Goal: Task Accomplishment & Management: Complete application form

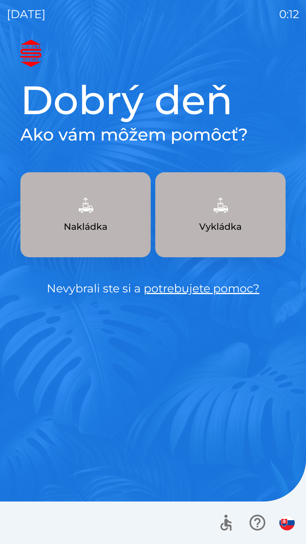
click at [153, 341] on div "Dobrý deň Ako vám môžem pomôcť? Nakládka Vykládka Nevybrali ste si a potrebujet…" at bounding box center [153, 292] width 293 height 505
click at [31, 539] on div at bounding box center [153, 523] width 306 height 43
click at [147, 438] on div "Dobrý deň Ako vám môžem pomôcť? Nakládka Vykládka Nevybrali ste si a potrebujet…" at bounding box center [153, 292] width 293 height 505
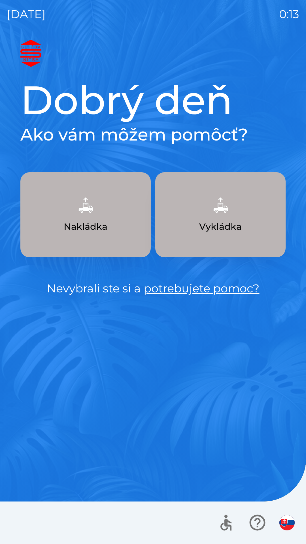
click at [155, 487] on div "Dobrý deň Ako vám môžem pomôcť? Nakládka Vykládka Nevybrali ste si a potrebujet…" at bounding box center [153, 292] width 293 height 505
click at [92, 282] on p "Nevybrali ste si a potrebujete pomoc?" at bounding box center [152, 288] width 265 height 17
click at [92, 284] on p "Nevybrali ste si a potrebujete pomoc?" at bounding box center [152, 288] width 265 height 17
click at [90, 288] on p "Nevybrali ste si a potrebujete pomoc?" at bounding box center [152, 288] width 265 height 17
click at [93, 448] on div "Dobrý deň Ako vám môžem pomôcť? Nakládka Vykládka Nevybrali ste si a potrebujet…" at bounding box center [153, 292] width 293 height 505
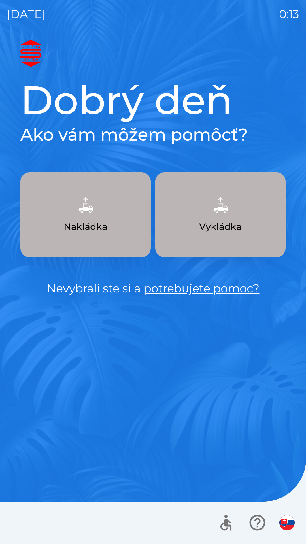
click at [81, 484] on div "Dobrý deň Ako vám môžem pomôcť? Nakládka Vykládka Nevybrali ste si a potrebujet…" at bounding box center [153, 292] width 293 height 505
click at [232, 484] on div "Dobrý deň Ako vám môžem pomôcť? Nakládka Vykládka Nevybrali ste si a potrebujet…" at bounding box center [153, 292] width 293 height 505
click at [107, 376] on div "Dobrý deň Ako vám môžem pomôcť? Nakládka Vykládka Nevybrali ste si a potrebujet…" at bounding box center [153, 292] width 293 height 505
click at [139, 438] on div "Dobrý deň Ako vám môžem pomôcť? Nakládka Vykládka Nevybrali ste si a potrebujet…" at bounding box center [153, 292] width 293 height 505
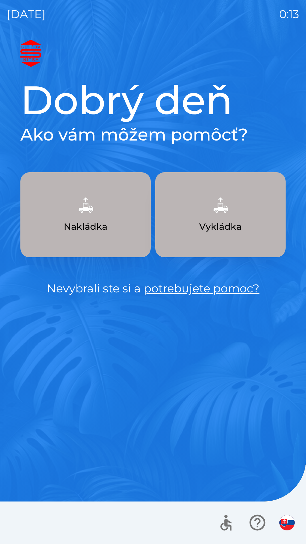
click at [230, 534] on button "button" at bounding box center [226, 523] width 24 height 24
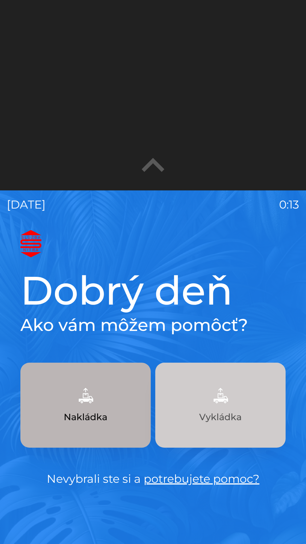
click at [246, 395] on button "Vykládka" at bounding box center [220, 405] width 130 height 85
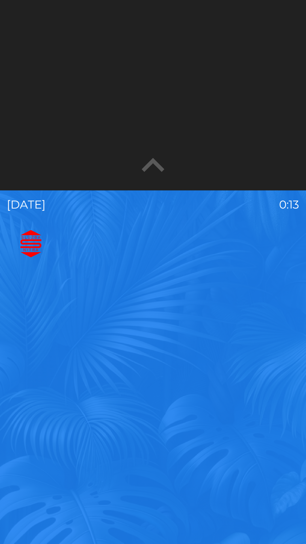
click at [246, 395] on button "Vykládka" at bounding box center [220, 379] width 130 height 85
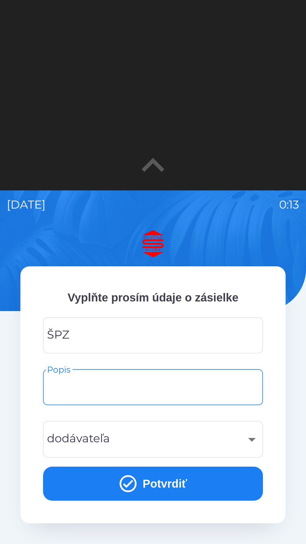
click at [247, 393] on input "Popis" at bounding box center [153, 387] width 206 height 22
click at [136, 389] on input "Popis" at bounding box center [153, 387] width 206 height 22
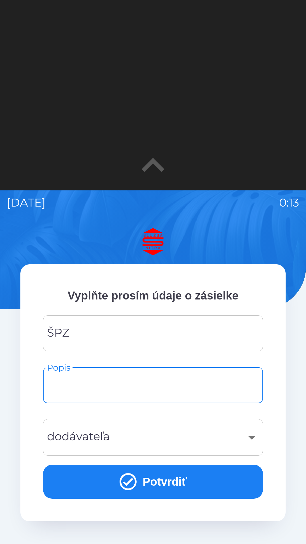
scroll to position [1, 0]
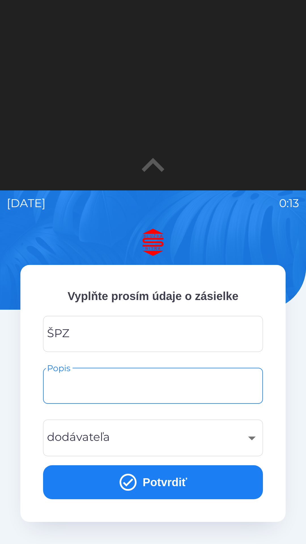
click at [254, 542] on div "Vyplňte prosím údaje o zásielke ŠPZ ŠPZ Popis Popis dodávateľa ​ dodávateľa Pot…" at bounding box center [153, 481] width 293 height 505
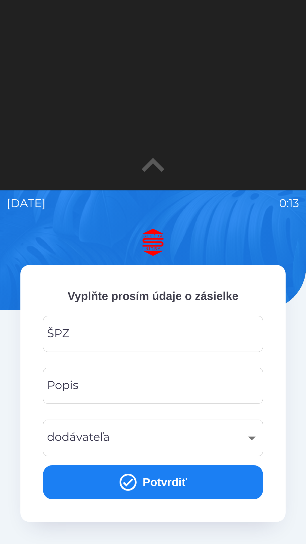
click at [192, 445] on div "​" at bounding box center [153, 438] width 206 height 23
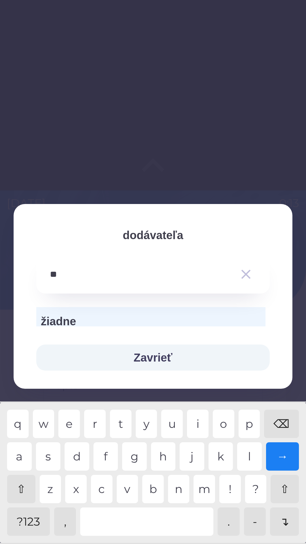
click at [191, 445] on div "j" at bounding box center [192, 457] width 25 height 28
click at [192, 433] on div "i" at bounding box center [198, 424] width 22 height 28
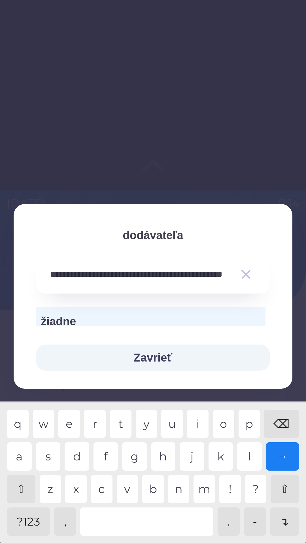
click at [192, 433] on div "i" at bounding box center [198, 424] width 22 height 28
type input "**********"
click at [189, 433] on div "i" at bounding box center [198, 424] width 22 height 28
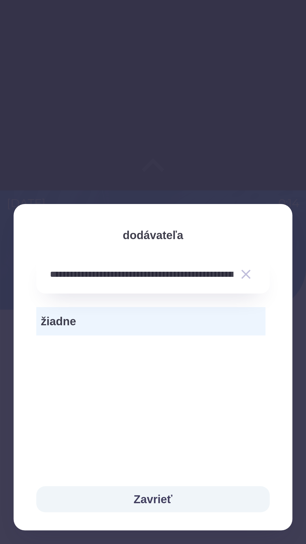
click at [188, 432] on div "žiadne" at bounding box center [153, 381] width 279 height 175
click at [179, 347] on div "žiadne" at bounding box center [153, 381] width 279 height 175
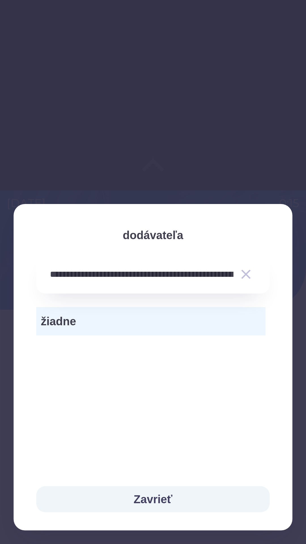
click at [179, 347] on div "žiadne" at bounding box center [153, 381] width 279 height 175
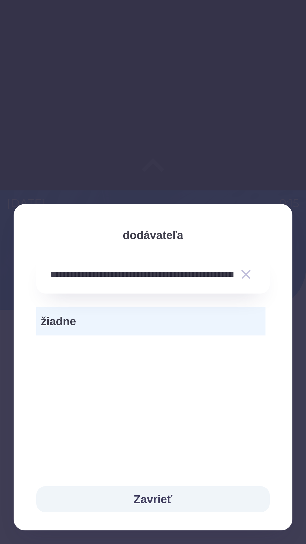
click at [178, 347] on div "žiadne" at bounding box center [153, 381] width 279 height 175
click at [179, 347] on div "žiadne" at bounding box center [153, 381] width 279 height 175
click at [178, 347] on div "žiadne" at bounding box center [153, 381] width 279 height 175
click at [179, 347] on div "žiadne" at bounding box center [153, 381] width 279 height 175
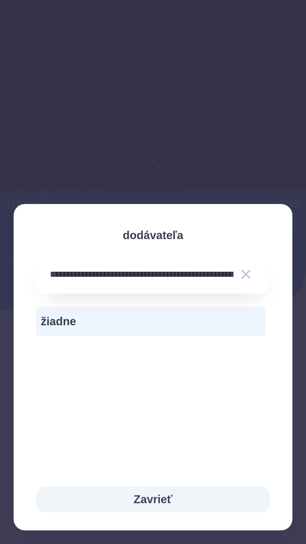
click at [178, 347] on div "žiadne" at bounding box center [153, 381] width 279 height 175
click at [169, 381] on div "žiadne" at bounding box center [153, 381] width 279 height 175
click at [168, 381] on div "žiadne" at bounding box center [153, 381] width 279 height 175
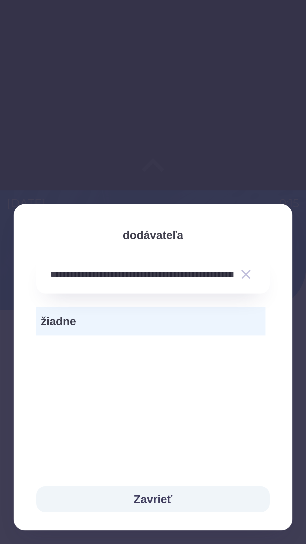
click at [168, 381] on div "žiadne" at bounding box center [153, 381] width 279 height 175
click at [169, 381] on div "žiadne" at bounding box center [153, 381] width 279 height 175
click at [168, 381] on div "žiadne" at bounding box center [153, 381] width 279 height 175
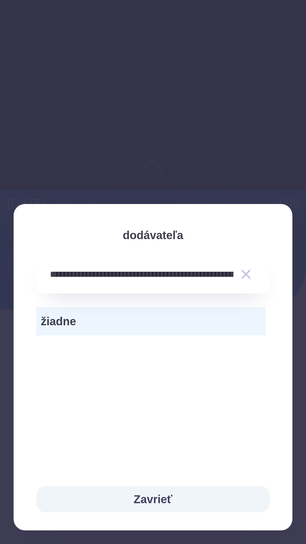
click at [169, 381] on div "žiadne" at bounding box center [153, 381] width 279 height 175
click at [168, 381] on div "žiadne" at bounding box center [153, 381] width 279 height 175
click at [167, 382] on div "žiadne" at bounding box center [153, 381] width 279 height 175
click at [215, 539] on div at bounding box center [153, 272] width 306 height 544
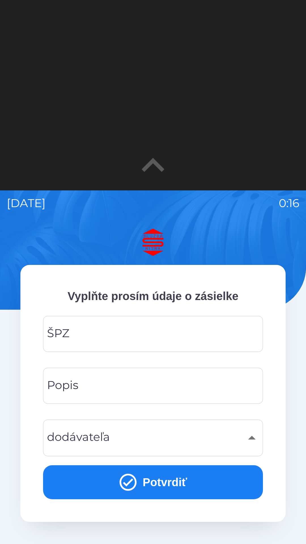
click at [188, 431] on div "​" at bounding box center [153, 438] width 206 height 23
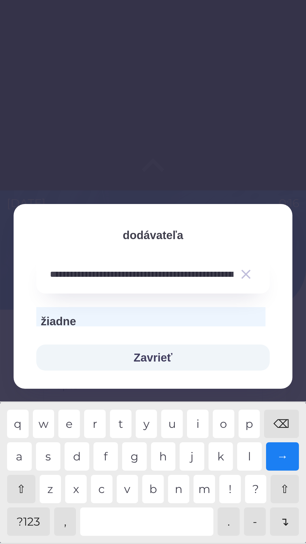
click at [88, 414] on div "r" at bounding box center [95, 424] width 22 height 28
click at [86, 416] on div "r" at bounding box center [95, 424] width 22 height 28
click at [281, 421] on div "⌫" at bounding box center [281, 424] width 35 height 28
type input "**********"
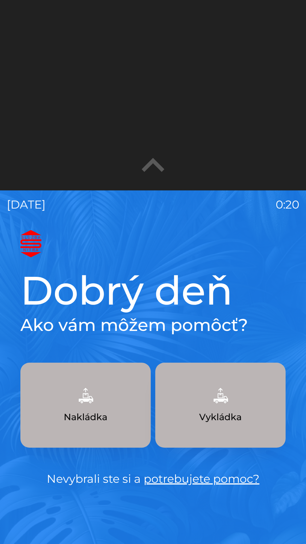
click at [57, 481] on p "Nevybrali ste si a potrebujete pomoc?" at bounding box center [152, 479] width 265 height 17
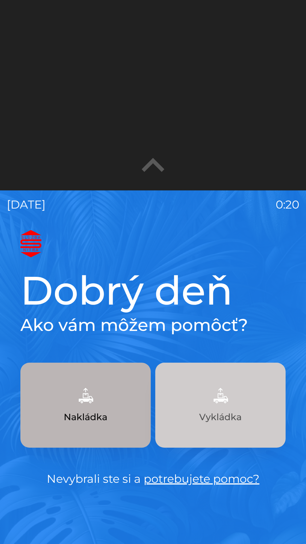
click at [215, 378] on button "Vykládka" at bounding box center [220, 405] width 130 height 85
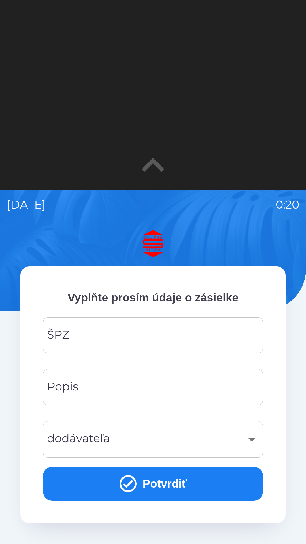
click at [252, 255] on img at bounding box center [152, 243] width 265 height 27
click at [253, 360] on div "ŠPZ ŠPZ Popis Popis dodávateľa ​ dodávateľa" at bounding box center [153, 387] width 220 height 140
click at [255, 445] on div "​" at bounding box center [153, 439] width 206 height 23
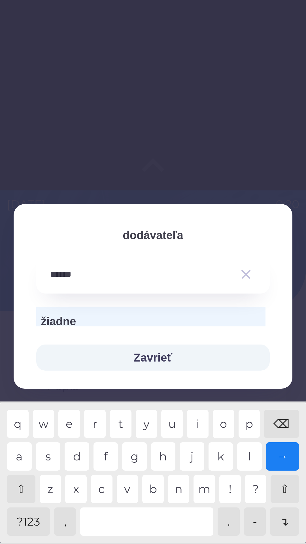
click at [265, 540] on div "q w e r t y u i o p ⌫ a s d f g h j k l → ⇧ z x c v b n m ! ? ⇧ ?123 , . - ↴" at bounding box center [152, 472] width 303 height 137
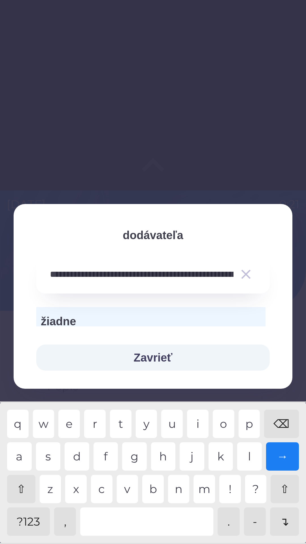
type input "**********"
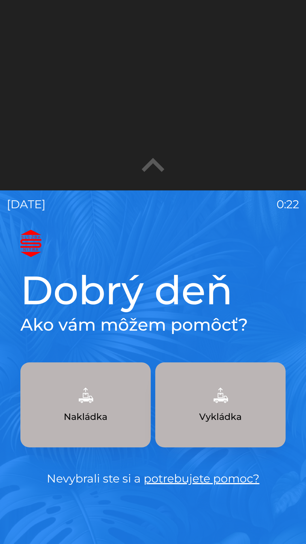
click at [127, 432] on button "Nakládka" at bounding box center [85, 405] width 130 height 85
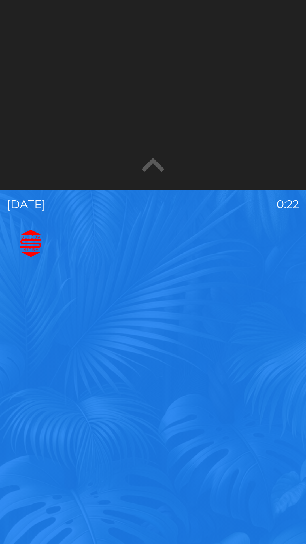
click at [127, 422] on button "Nakládka" at bounding box center [85, 379] width 130 height 85
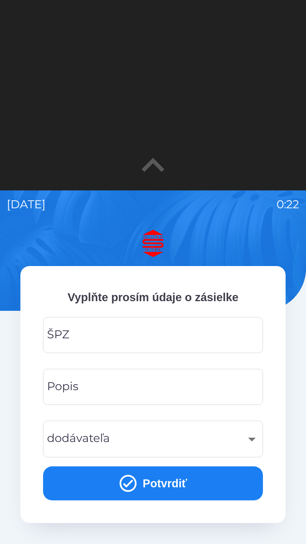
click at [26, 450] on div "Vyplňte prosím údaje o zásielke ŠPZ ŠPZ Popis Popis dodávateľa ​ dodávateľa Pot…" at bounding box center [152, 394] width 265 height 257
click at [131, 380] on input "Popis" at bounding box center [153, 387] width 206 height 22
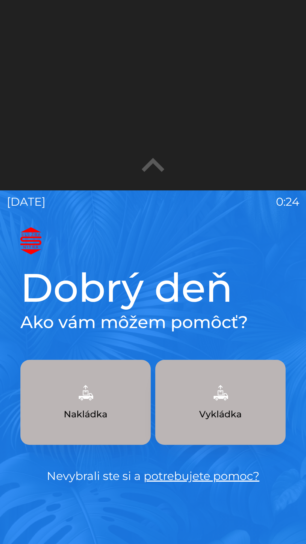
scroll to position [3, 0]
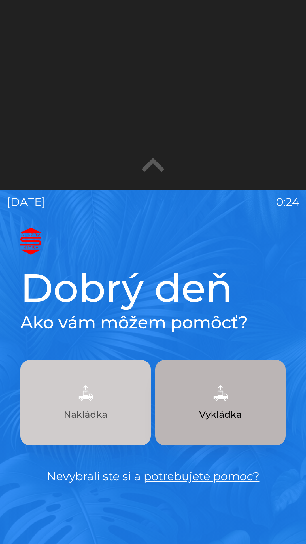
click at [82, 413] on p "Nakládka" at bounding box center [86, 415] width 44 height 14
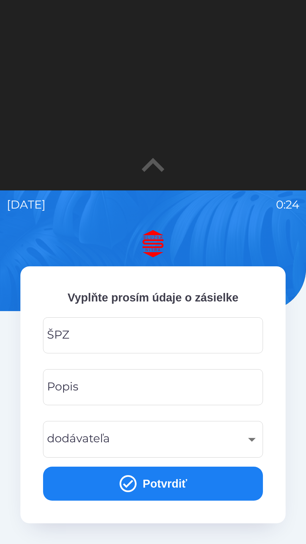
scroll to position [1, 0]
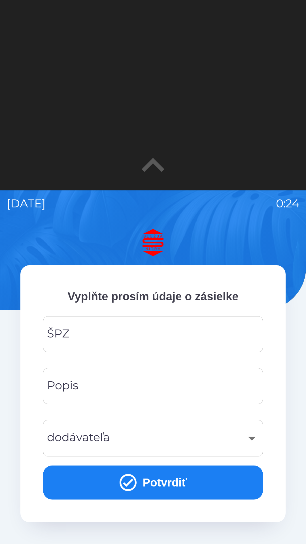
click at [248, 422] on div "​ dodávateľa" at bounding box center [153, 438] width 220 height 37
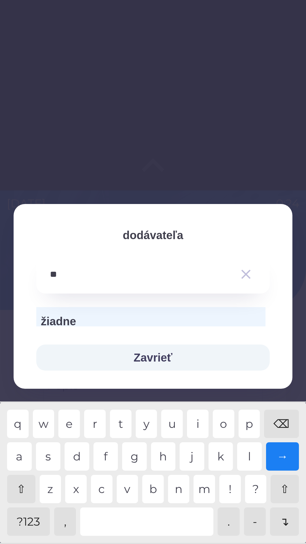
click at [246, 419] on div "p" at bounding box center [250, 424] width 22 height 28
click at [247, 419] on div "p" at bounding box center [250, 424] width 22 height 28
type input "**********"
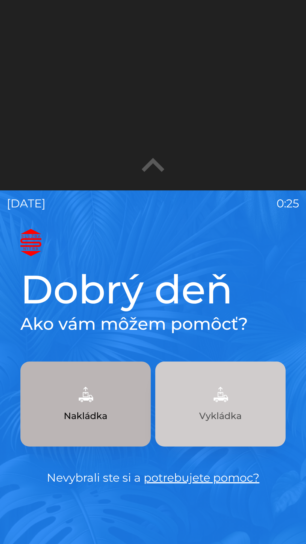
click at [190, 434] on button "Vykládka" at bounding box center [220, 404] width 130 height 85
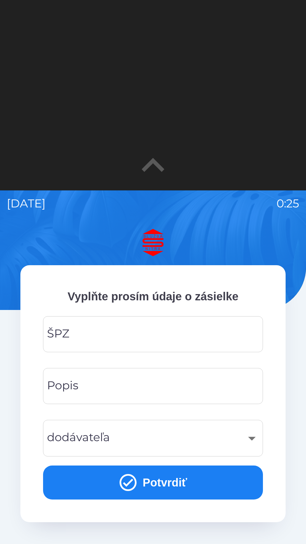
click at [189, 449] on div "​" at bounding box center [153, 438] width 206 height 23
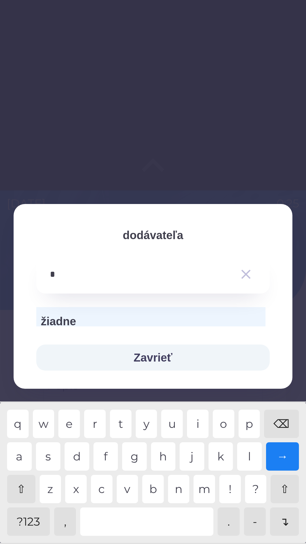
click at [189, 434] on div "i" at bounding box center [198, 424] width 22 height 28
click at [188, 428] on div "i" at bounding box center [198, 424] width 22 height 28
type input "**********"
click at [189, 428] on div "i" at bounding box center [198, 424] width 22 height 28
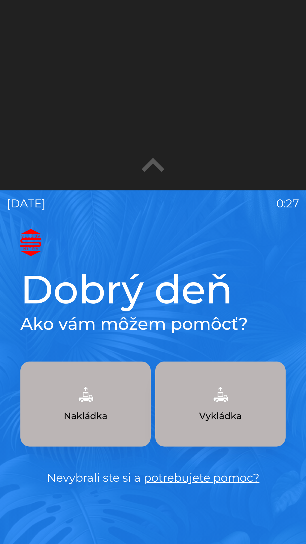
click at [185, 434] on button "Vykládka" at bounding box center [220, 404] width 130 height 85
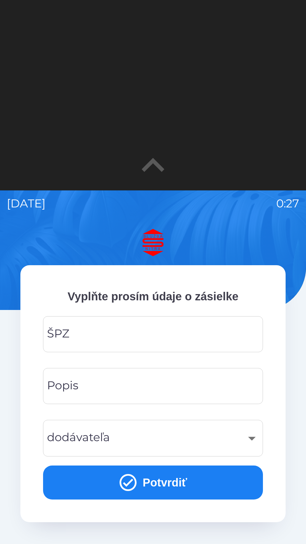
click at [185, 454] on div "​ dodávateľa" at bounding box center [153, 438] width 220 height 37
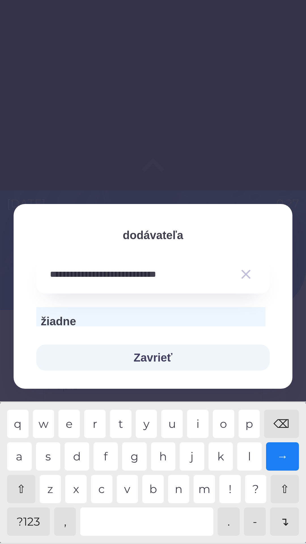
type input "**********"
click at [177, 541] on div "q w e r t y u i o p ⌫ a s d f g h j k l → ⇧ z x c v b n m ! ? ⇧ ?123 , . - ↴" at bounding box center [152, 472] width 303 height 137
click at [179, 541] on div "q w e r t y u i o p ⌫ a s d f g h j k l → ⇧ z x c v b n m ! ? ⇧ ?123 , . - ↴" at bounding box center [152, 472] width 303 height 137
click at [179, 543] on div "q w e r t y u i o p ⌫ a s d f g h j k l → ⇧ z x c v b n m ! ? ⇧ ?123 , . - ↴" at bounding box center [153, 473] width 306 height 140
click at [178, 543] on hr at bounding box center [153, 543] width 306 height 1
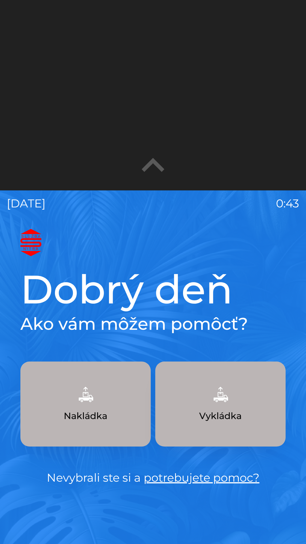
click at [195, 432] on button "Vykládka" at bounding box center [220, 404] width 130 height 85
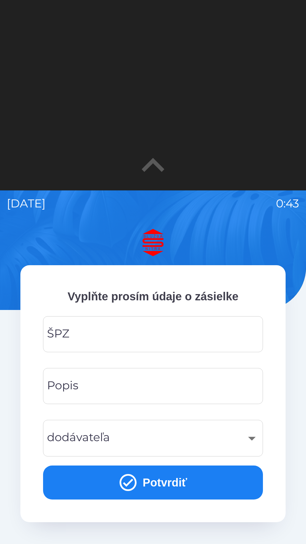
click at [190, 432] on div "​" at bounding box center [153, 438] width 206 height 23
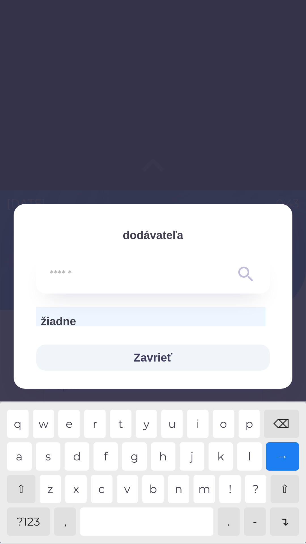
type input "*"
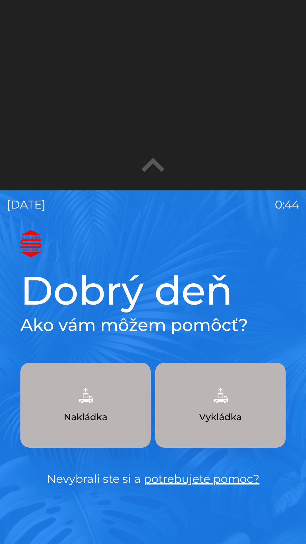
click at [305, 345] on div "[DATE] 0:44 Dobrý deň Ako vám môžem pomôcť? Nakládka Vykládka Nevybrali ste si …" at bounding box center [153, 463] width 306 height 544
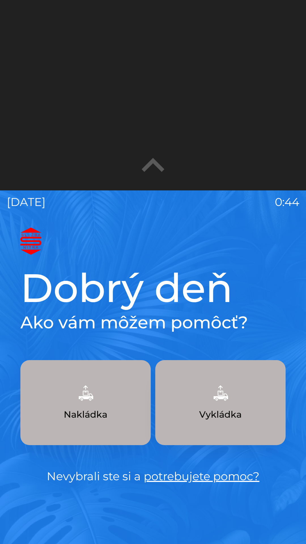
scroll to position [2, 0]
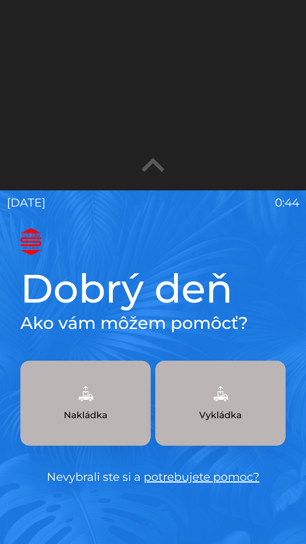
click at [303, 347] on div "[DATE] 0:44 Dobrý deň Ako vám môžem pomôcť? Nakládka Vykládka Nevybrali ste si …" at bounding box center [153, 461] width 306 height 544
click at [149, 380] on button "Nakládka" at bounding box center [85, 403] width 130 height 85
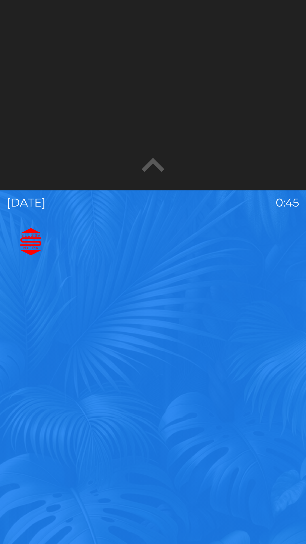
click at [149, 381] on button "Nakládka" at bounding box center [85, 403] width 130 height 85
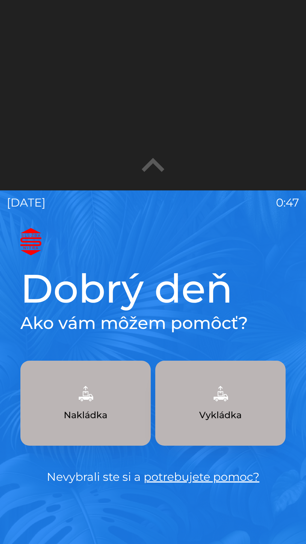
click at [236, 310] on h1 "Dobrý deň" at bounding box center [152, 288] width 265 height 48
click at [236, 309] on h1 "Dobrý deň" at bounding box center [152, 288] width 265 height 48
click at [236, 301] on h1 "Dobrý deň" at bounding box center [152, 288] width 265 height 48
click at [236, 306] on h1 "Dobrý deň" at bounding box center [152, 288] width 265 height 48
click at [236, 302] on h1 "Dobrý deň" at bounding box center [152, 288] width 265 height 48
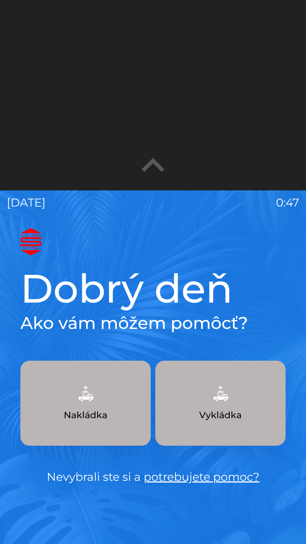
click at [236, 307] on h1 "Dobrý deň" at bounding box center [152, 288] width 265 height 48
click at [236, 310] on h1 "Dobrý deň" at bounding box center [152, 288] width 265 height 48
click at [236, 308] on h1 "Dobrý deň" at bounding box center [152, 288] width 265 height 48
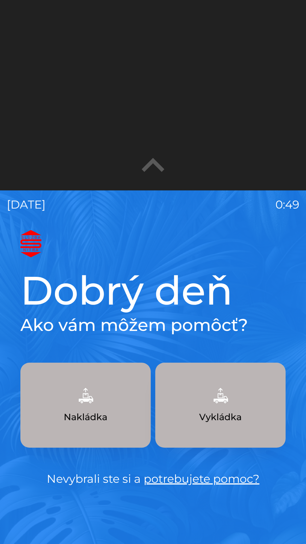
click at [269, 330] on h2 "Ako vám môžem pomôcť?" at bounding box center [152, 325] width 265 height 21
click at [262, 335] on h2 "Ako vám môžem pomôcť?" at bounding box center [152, 325] width 265 height 21
click at [261, 338] on div "Dobrý deň Ako vám môžem pomôcť? Nakládka Vykládka Nevybrali ste si a potrebujet…" at bounding box center [152, 376] width 265 height 221
click at [267, 330] on h2 "Ako vám môžem pomôcť?" at bounding box center [152, 325] width 265 height 21
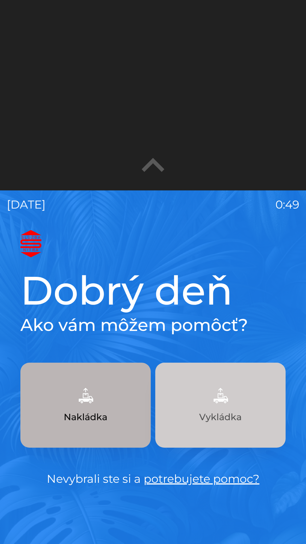
click at [270, 394] on button "Vykládka" at bounding box center [220, 405] width 130 height 85
click at [268, 399] on button "Vykládka" at bounding box center [220, 405] width 130 height 85
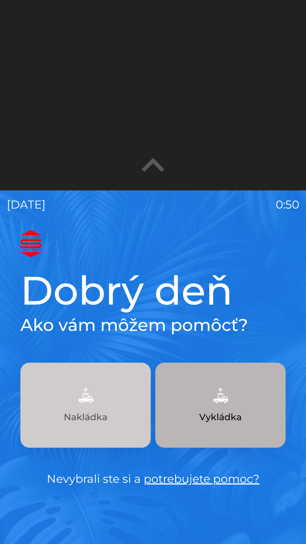
click at [50, 413] on button "Nakládka" at bounding box center [85, 405] width 130 height 85
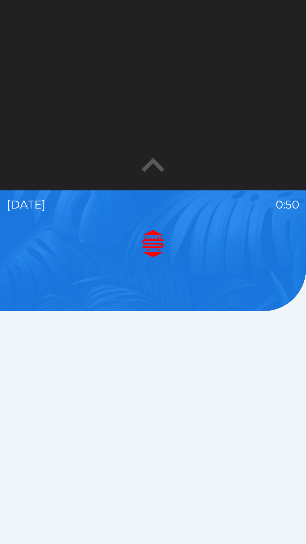
click at [261, 241] on img at bounding box center [152, 243] width 265 height 27
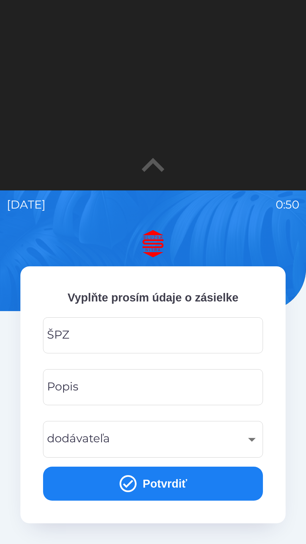
click at [260, 242] on img at bounding box center [152, 243] width 265 height 27
click at [258, 242] on img at bounding box center [152, 243] width 265 height 27
click at [257, 242] on img at bounding box center [152, 243] width 265 height 27
click at [260, 242] on img at bounding box center [152, 243] width 265 height 27
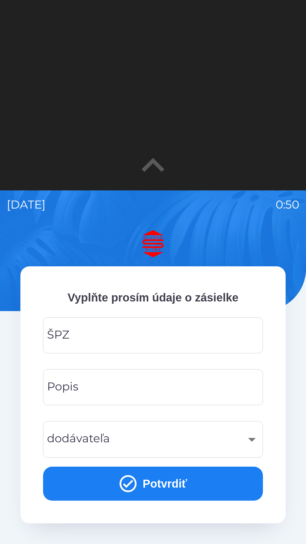
click at [256, 242] on img at bounding box center [152, 243] width 265 height 27
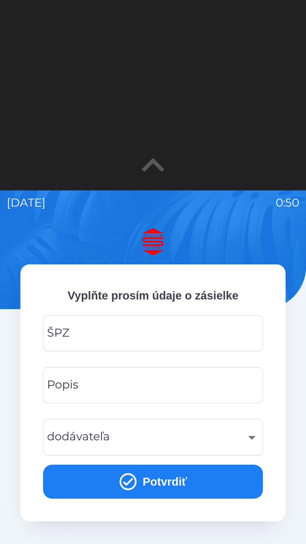
scroll to position [1, 0]
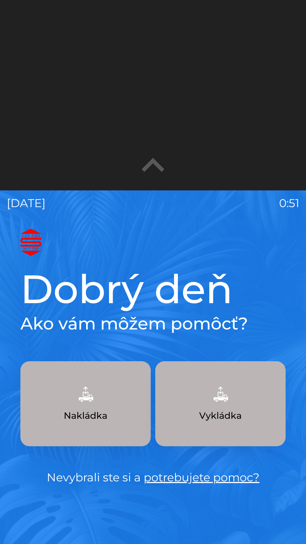
click at [196, 189] on div at bounding box center [153, 95] width 306 height 191
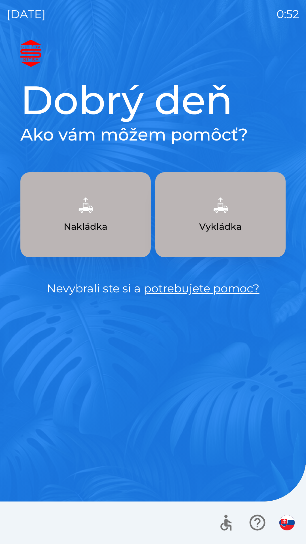
click at [286, 538] on div at bounding box center [153, 523] width 306 height 43
click at [262, 244] on button "Vykládka" at bounding box center [220, 214] width 130 height 85
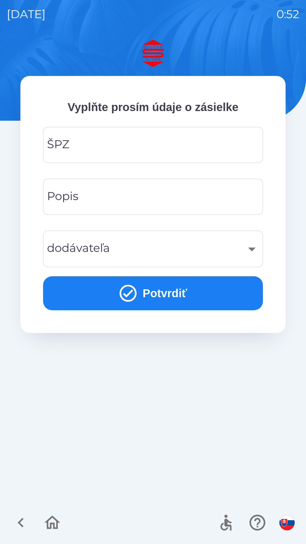
click at [287, 460] on div "Vyplňte prosím údaje o zásielke ŠPZ ŠPZ Popis Popis dodávateľa ​ dodávateľa Pot…" at bounding box center [153, 292] width 293 height 505
click at [287, 434] on div "Vyplňte prosím údaje o zásielke ŠPZ ŠPZ Popis Popis dodávateľa ​ dodávateľa Pot…" at bounding box center [153, 292] width 293 height 505
click at [294, 449] on div "Vyplňte prosím údaje o zásielke ŠPZ ŠPZ Popis Popis dodávateľa ​ dodávateľa Pot…" at bounding box center [153, 292] width 293 height 505
click at [213, 542] on div at bounding box center [153, 523] width 306 height 43
click at [245, 373] on div "Vyplňte prosím údaje o zásielke ŠPZ ŠPZ Popis Popis dodávateľa ​ dodávateľa Pot…" at bounding box center [153, 292] width 293 height 505
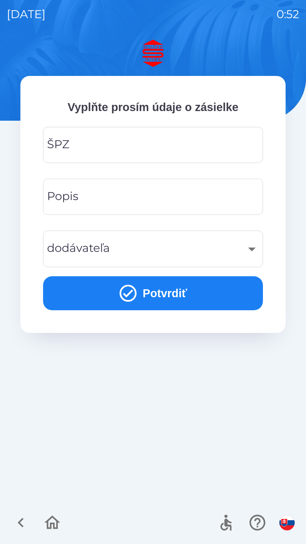
click at [249, 401] on div "Vyplňte prosím údaje o zásielke ŠPZ ŠPZ Popis Popis dodávateľa ​ dodávateľa Pot…" at bounding box center [153, 292] width 293 height 505
click at [256, 418] on div "Vyplňte prosím údaje o zásielke ŠPZ ŠPZ Popis Popis dodávateľa ​ dodávateľa Pot…" at bounding box center [153, 292] width 293 height 505
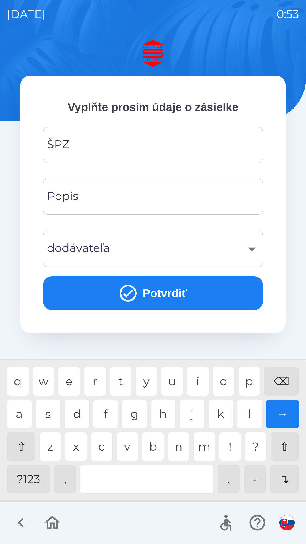
click at [278, 394] on div "⌫" at bounding box center [281, 381] width 35 height 28
click at [270, 485] on div "Vyplňte prosím údaje o zásielke ŠPZ ŠPZ Popis Popis q w e r t y u i o p ⌫ a s d…" at bounding box center [153, 292] width 293 height 505
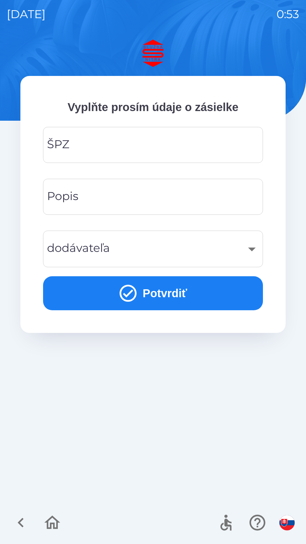
click at [192, 426] on div "Vyplňte prosím údaje o zásielke ŠPZ ŠPZ Popis Popis dodávateľa ​ dodávateľa Pot…" at bounding box center [153, 292] width 293 height 505
click at [158, 266] on div "​ dodávateľa" at bounding box center [153, 249] width 220 height 37
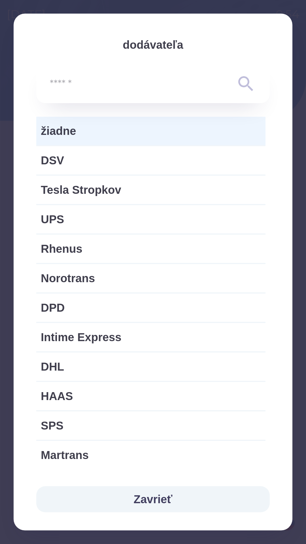
click at [201, 403] on span "HAAS" at bounding box center [151, 396] width 220 height 17
type input "***"
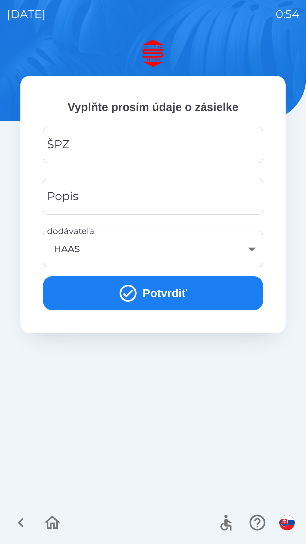
click at [62, 364] on div "Vyplňte prosím údaje o zásielke ŠPZ ŠPZ Popis Popis dodávateľa HAAS *** dodávat…" at bounding box center [153, 292] width 293 height 505
click at [231, 292] on button "Potvrdiť" at bounding box center [153, 293] width 220 height 34
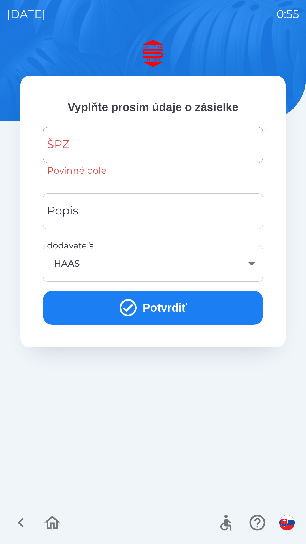
click at [304, 343] on div "[DATE] 0:55 Vyplňte prosím údaje o zásielke ŠPZ ŠPZ Povinné pole Popis Popis do…" at bounding box center [153, 272] width 306 height 544
click at [300, 393] on div "[DATE] 0:55 Vyplňte prosím údaje o zásielke ŠPZ ŠPZ Povinné pole Popis Popis do…" at bounding box center [153, 272] width 306 height 544
click at [267, 542] on div at bounding box center [153, 523] width 306 height 43
click at [249, 162] on div "ŠPZ" at bounding box center [153, 145] width 220 height 36
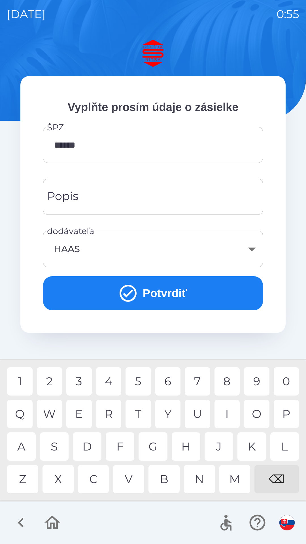
type input "*******"
click at [54, 196] on div "Popis Popis" at bounding box center [153, 197] width 220 height 36
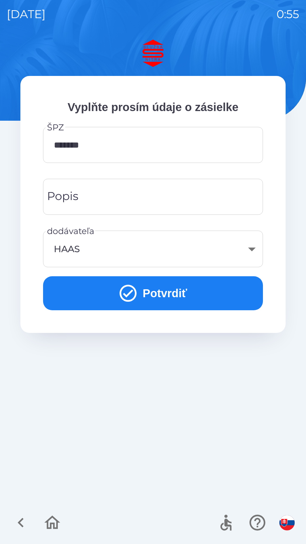
click at [104, 539] on div at bounding box center [153, 523] width 306 height 43
click at [275, 0] on div "[DATE] 0:55" at bounding box center [153, 14] width 293 height 28
click at [299, 245] on div "Vyplňte prosím údaje o zásielke ŠPZ ******* ŠPZ Popis Popis dodávateľa HAAS ***…" at bounding box center [153, 292] width 293 height 505
click at [25, 259] on div "Vyplňte prosím údaje o zásielke ŠPZ ******* ŠPZ Popis Popis dodávateľa HAAS ***…" at bounding box center [152, 204] width 265 height 257
click at [25, 263] on div "Vyplňte prosím údaje o zásielke ŠPZ ******* ŠPZ Popis Popis dodávateľa HAAS ***…" at bounding box center [152, 204] width 265 height 257
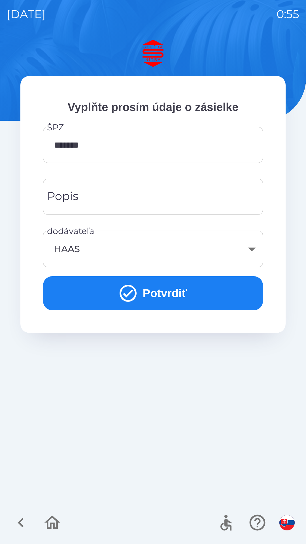
click at [299, 316] on div "[DATE] 0:55 Vyplňte prosím údaje o zásielke ŠPZ ******* ŠPZ Popis Popis dodávat…" at bounding box center [153, 272] width 306 height 544
click at [31, 448] on div "Vyplňte prosím údaje o zásielke ŠPZ ******* ŠPZ Popis Popis dodávateľa HAAS ***…" at bounding box center [153, 292] width 293 height 505
click at [33, 447] on div "Vyplňte prosím údaje o zásielke ŠPZ ******* ŠPZ Popis Popis dodávateľa HAAS ***…" at bounding box center [153, 292] width 293 height 505
click at [268, 132] on div "Vyplňte prosím údaje o zásielke ŠPZ ******* ŠPZ Popis Popis dodávateľa HAAS ***…" at bounding box center [152, 204] width 265 height 257
click at [228, 257] on div "HAAS" at bounding box center [153, 249] width 206 height 23
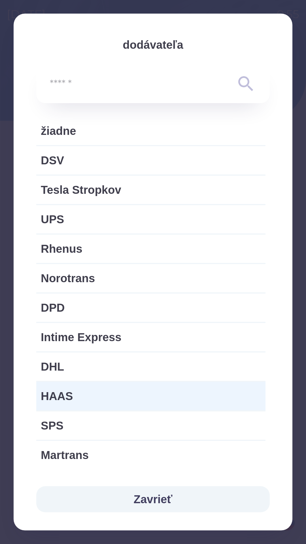
click at [258, 396] on span "HAAS" at bounding box center [151, 396] width 220 height 17
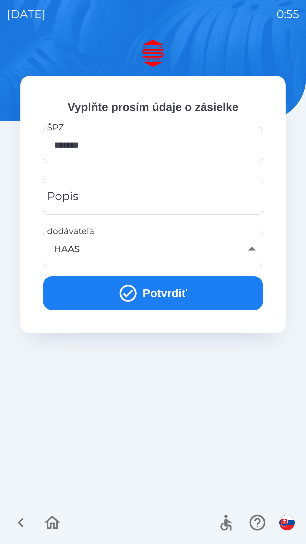
click at [258, 395] on div "Vyplňte prosím údaje o zásielke ŠPZ ******* ŠPZ Popis Popis dodávateľa HAAS ***…" at bounding box center [153, 292] width 293 height 505
click at [265, 540] on div at bounding box center [153, 523] width 306 height 43
click at [297, 379] on div "Vyplňte prosím údaje o zásielke ŠPZ ******* ŠPZ Popis Popis dodávateľa HAAS ***…" at bounding box center [153, 292] width 293 height 505
click at [298, 442] on div "Vyplňte prosím údaje o zásielke ŠPZ ******* ŠPZ Popis Popis dodávateľa HAAS ***…" at bounding box center [153, 292] width 293 height 505
click at [159, 381] on div "Vyplňte prosím údaje o zásielke ŠPZ ******* ŠPZ Popis Popis dodávateľa HAAS ***…" at bounding box center [153, 292] width 293 height 505
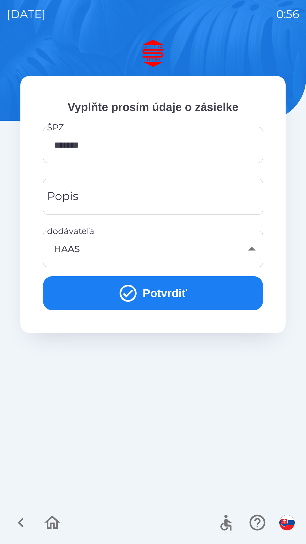
click at [157, 381] on div "Vyplňte prosím údaje o zásielke ŠPZ ******* ŠPZ Popis Popis dodávateľa HAAS ***…" at bounding box center [153, 292] width 293 height 505
click at [154, 381] on div "Vyplňte prosím údaje o zásielke ŠPZ ******* ŠPZ Popis Popis dodávateľa HAAS ***…" at bounding box center [153, 292] width 293 height 505
click at [157, 381] on div "Vyplňte prosím údaje o zásielke ŠPZ ******* ŠPZ Popis Popis dodávateľa HAAS ***…" at bounding box center [153, 292] width 293 height 505
click at [156, 381] on div "Vyplňte prosím údaje o zásielke ŠPZ ******* ŠPZ Popis Popis dodávateľa HAAS ***…" at bounding box center [153, 292] width 293 height 505
click at [155, 381] on div "Vyplňte prosím údaje o zásielke ŠPZ ******* ŠPZ Popis Popis dodávateľa HAAS ***…" at bounding box center [153, 292] width 293 height 505
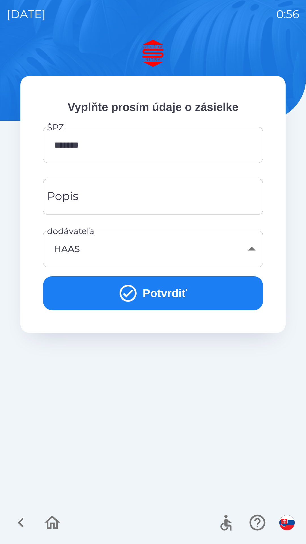
click at [154, 381] on div "Vyplňte prosím údaje o zásielke ŠPZ ******* ŠPZ Popis Popis dodávateľa HAAS ***…" at bounding box center [153, 292] width 293 height 505
click at [159, 381] on div "Vyplňte prosím údaje o zásielke ŠPZ ******* ŠPZ Popis Popis dodávateľa HAAS ***…" at bounding box center [153, 292] width 293 height 505
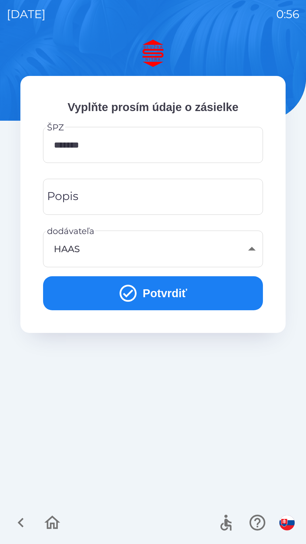
click at [155, 381] on div "Vyplňte prosím údaje o zásielke ŠPZ ******* ŠPZ Popis Popis dodávateľa HAAS ***…" at bounding box center [153, 292] width 293 height 505
click at [154, 381] on div "Vyplňte prosím údaje o zásielke ŠPZ ******* ŠPZ Popis Popis dodávateľa HAAS ***…" at bounding box center [153, 292] width 293 height 505
click at [155, 381] on div "Vyplňte prosím údaje o zásielke ŠPZ ******* ŠPZ Popis Popis dodávateľa HAAS ***…" at bounding box center [153, 292] width 293 height 505
click at [159, 381] on div "Vyplňte prosím údaje o zásielke ŠPZ ******* ŠPZ Popis Popis dodávateľa HAAS ***…" at bounding box center [153, 292] width 293 height 505
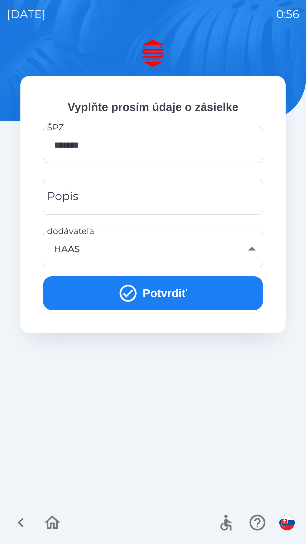
click at [219, 191] on input "Popis" at bounding box center [153, 197] width 206 height 22
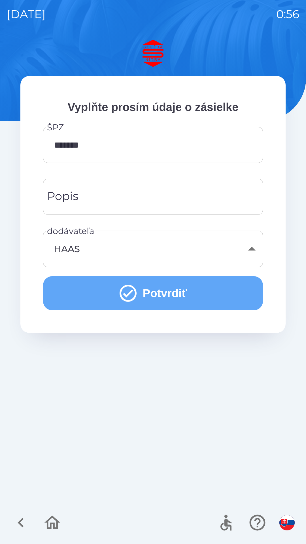
click at [134, 303] on icon "submit" at bounding box center [128, 293] width 20 height 20
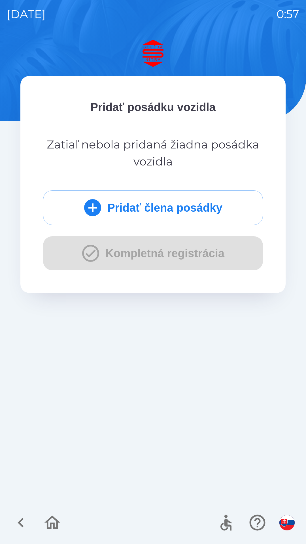
click at [189, 303] on div "Pridať posádku vozidla Zatiaľ nebola pridaná žiadna posádka vozidla Pridať člen…" at bounding box center [153, 292] width 293 height 505
click at [189, 394] on div "Pridať posádku vozidla Zatiaľ nebola pridaná žiadna posádka vozidla Pridať člen…" at bounding box center [153, 292] width 293 height 505
click at [231, 432] on div "Pridať posádku vozidla Zatiaľ nebola pridaná žiadna posádka vozidla Pridať člen…" at bounding box center [153, 292] width 293 height 505
click at [281, 542] on div at bounding box center [153, 523] width 306 height 43
click at [231, 382] on div "Pridať posádku vozidla Zatiaľ nebola pridaná žiadna posádka vozidla Pridať člen…" at bounding box center [153, 292] width 293 height 505
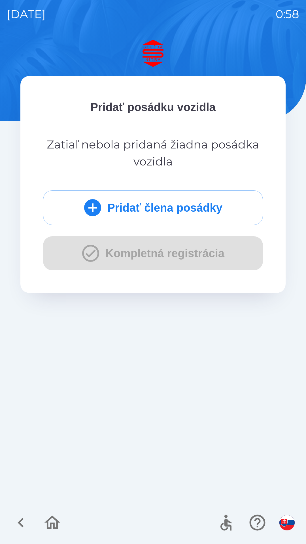
click at [246, 180] on div "Pridať posádku vozidla Zatiaľ nebola pridaná žiadna posádka vozidla Pridať člen…" at bounding box center [153, 185] width 220 height 172
click at [242, 238] on div "Pridať člena posádky Kompletná registrácia" at bounding box center [153, 231] width 220 height 80
click at [238, 329] on div "Pridať posádku vozidla Zatiaľ nebola pridaná žiadna posádka vozidla Pridať člen…" at bounding box center [153, 292] width 293 height 505
click at [248, 534] on div at bounding box center [255, 523] width 83 height 24
click at [171, 130] on div "Zatiaľ nebola pridaná žiadna posádka vozidla" at bounding box center [153, 153] width 238 height 52
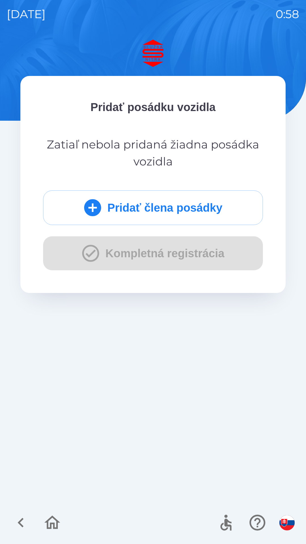
click at [112, 539] on div at bounding box center [153, 523] width 306 height 43
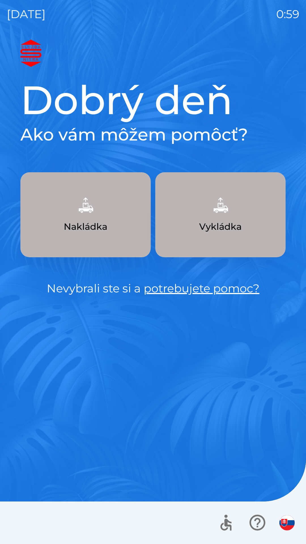
click at [265, 543] on div at bounding box center [153, 523] width 306 height 43
